Goal: Task Accomplishment & Management: Manage account settings

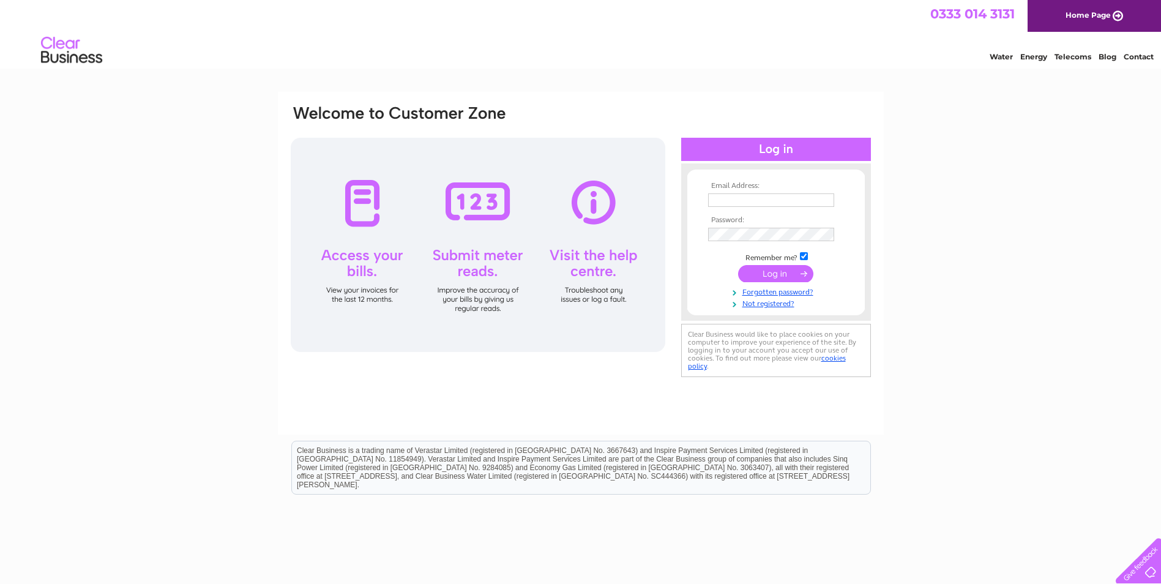
click at [743, 198] on input "text" at bounding box center [771, 199] width 126 height 13
type input "admin@ritmac.co.uk"
click at [762, 274] on input "submit" at bounding box center [775, 274] width 75 height 17
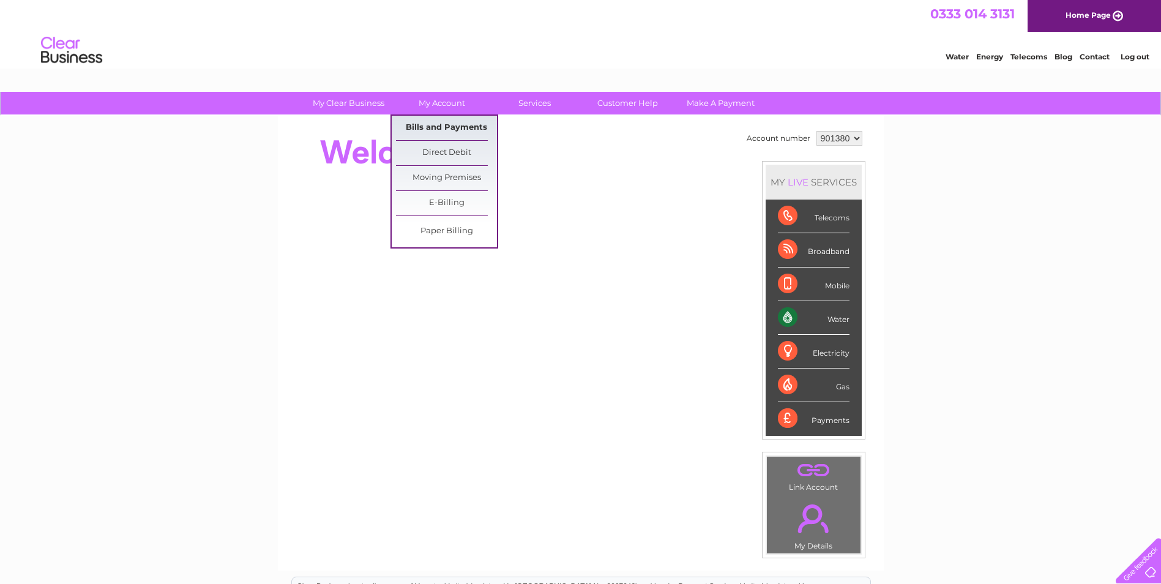
click at [444, 124] on link "Bills and Payments" at bounding box center [446, 128] width 101 height 24
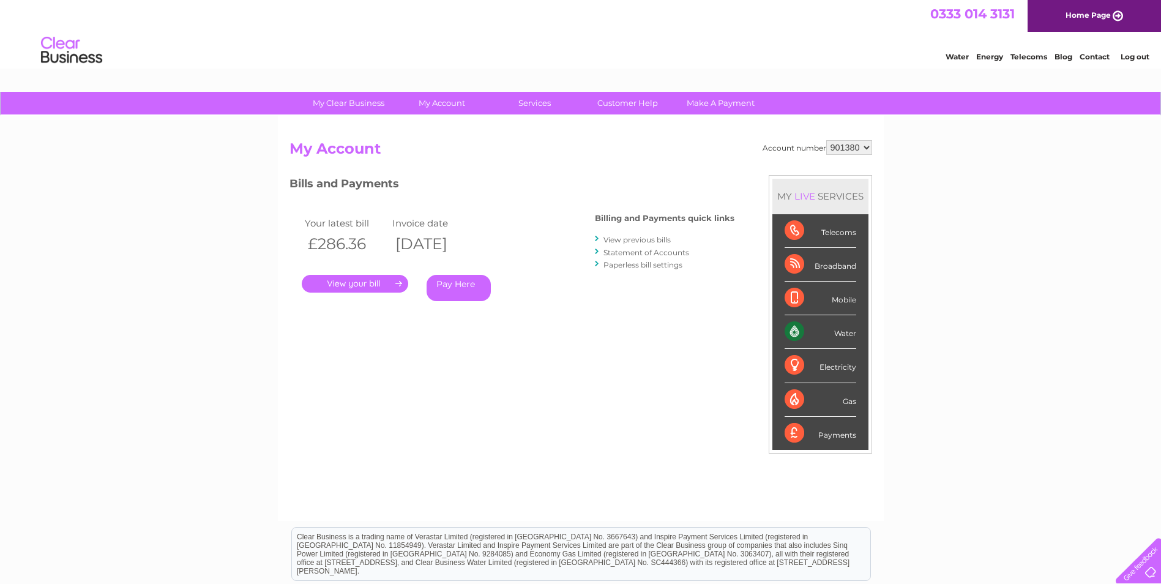
click at [358, 279] on link "." at bounding box center [355, 284] width 106 height 18
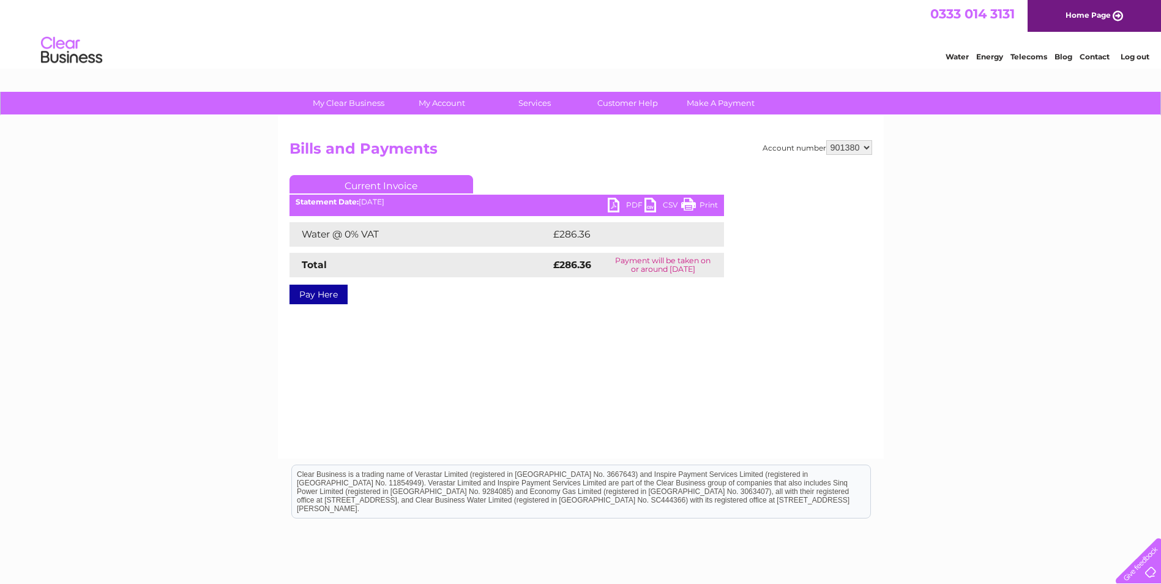
click at [611, 201] on link "PDF" at bounding box center [626, 207] width 37 height 18
